Goal: Information Seeking & Learning: Learn about a topic

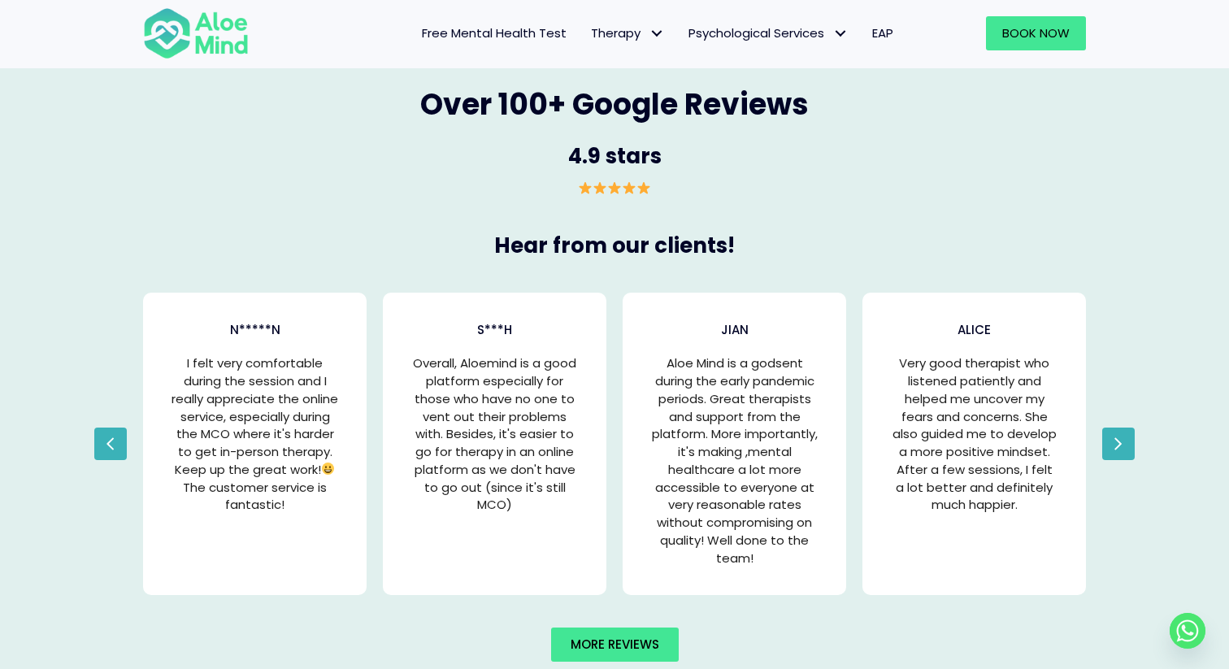
scroll to position [3089, 0]
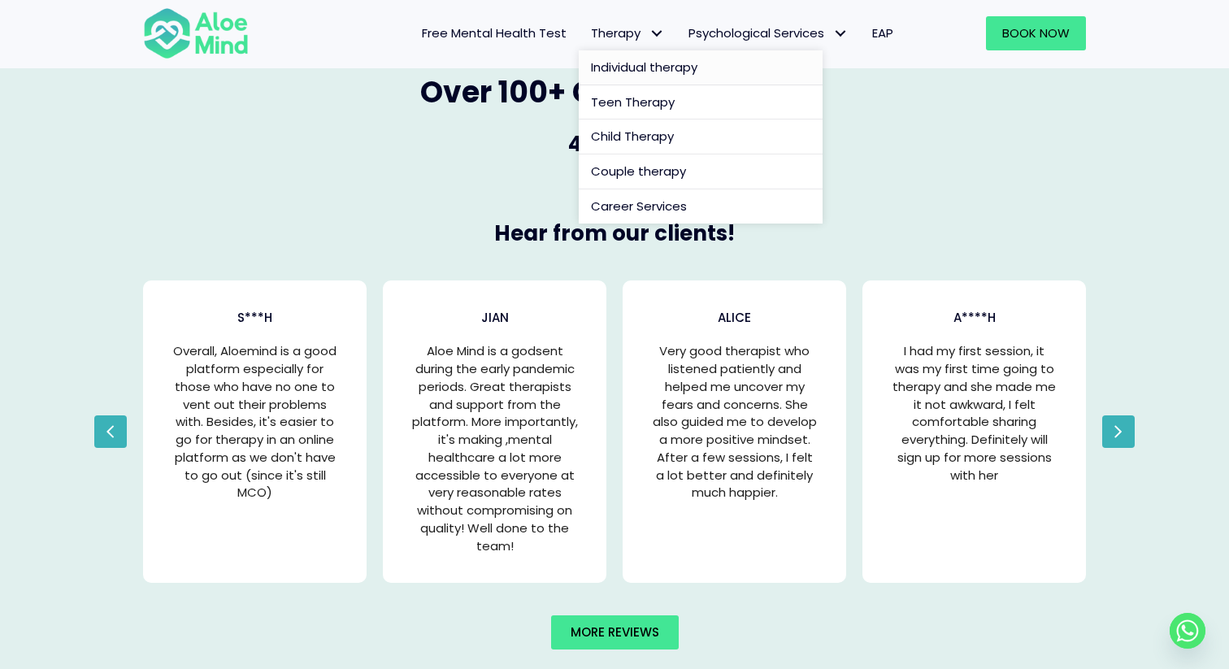
click at [621, 70] on span "Individual therapy" at bounding box center [644, 67] width 106 height 17
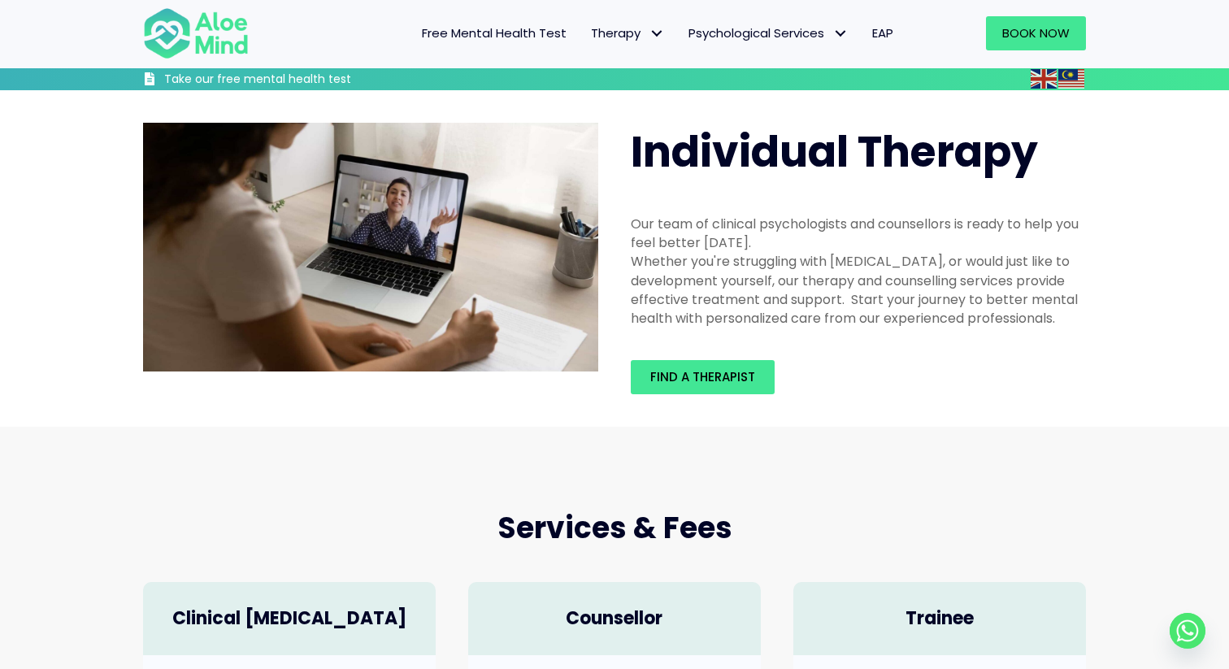
scroll to position [457, 0]
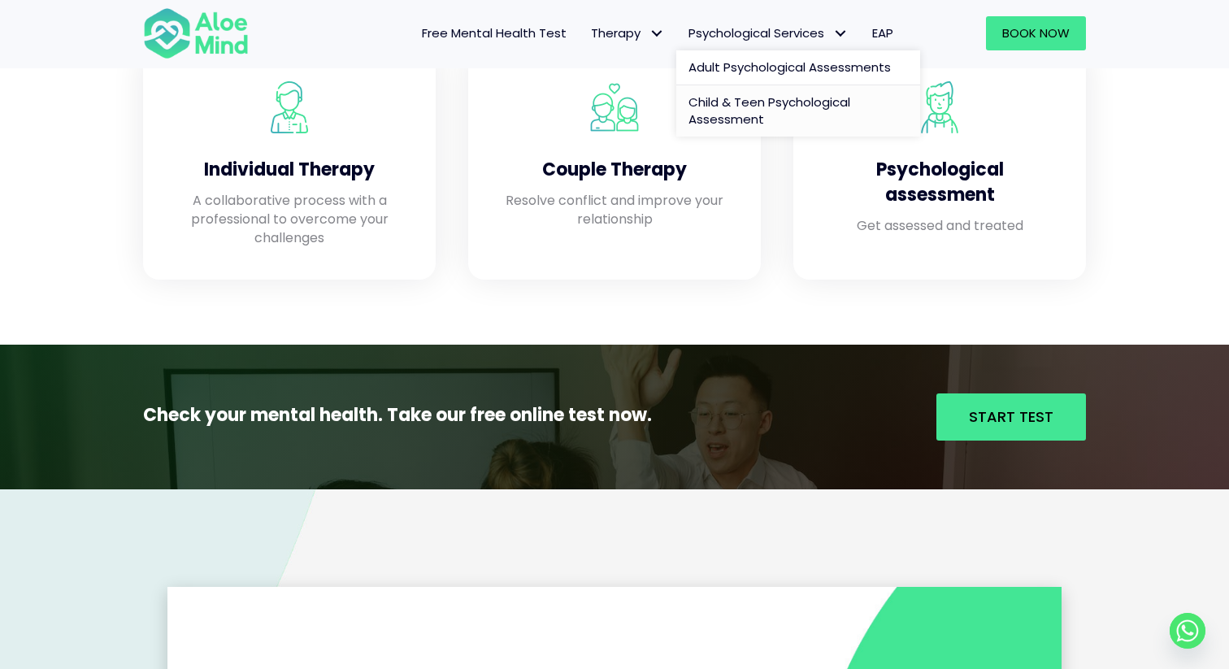
scroll to position [1592, 0]
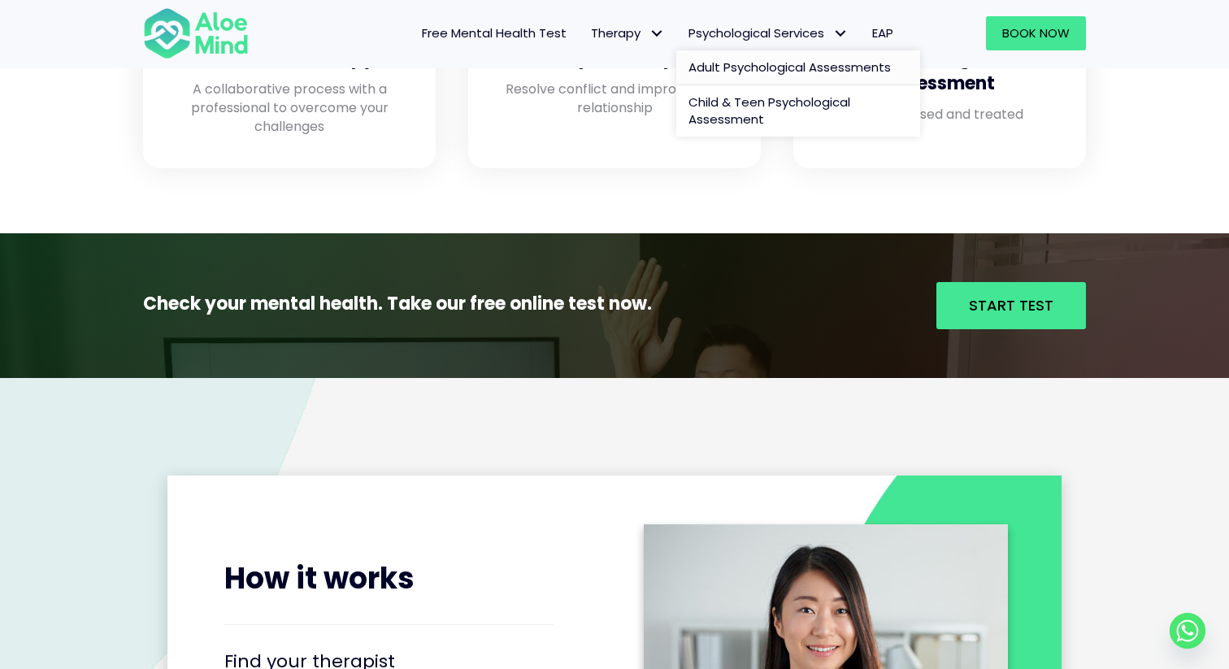
click at [788, 73] on span "Adult Psychological Assessments" at bounding box center [789, 67] width 202 height 17
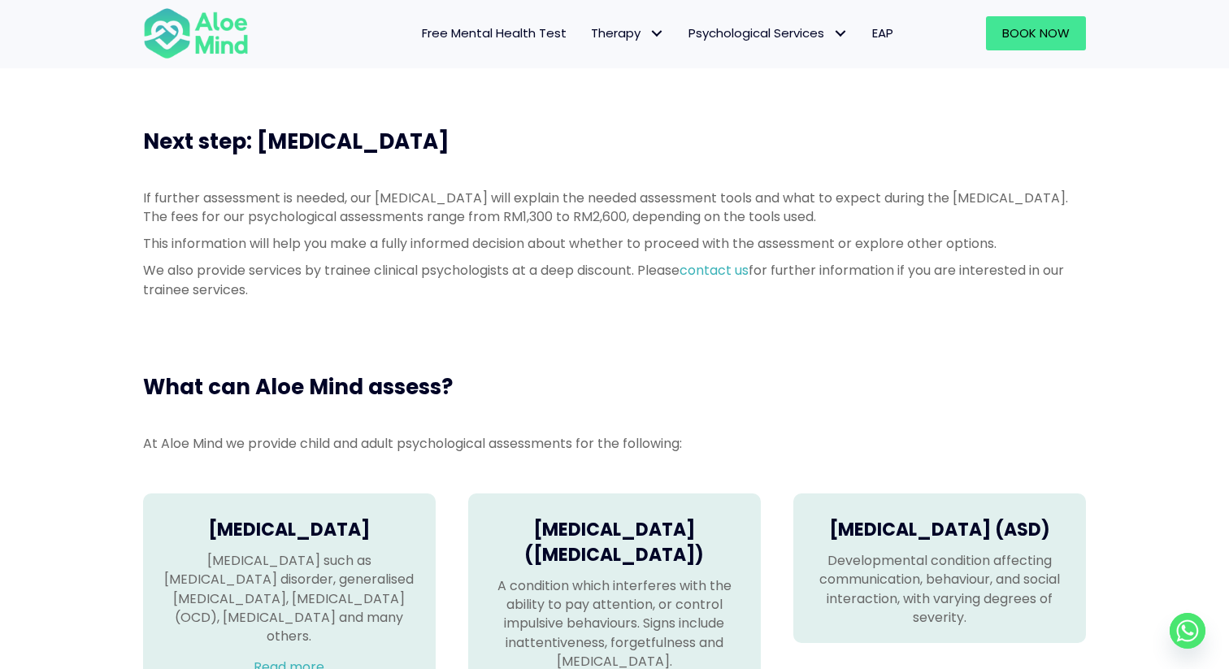
scroll to position [718, 0]
